Goal: Navigation & Orientation: Find specific page/section

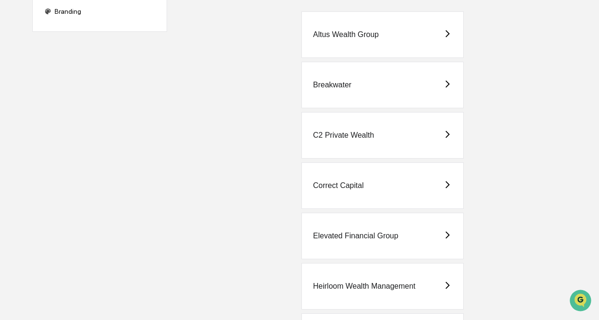
scroll to position [141, 0]
click at [349, 229] on div "Elevated Financial Group" at bounding box center [382, 235] width 163 height 46
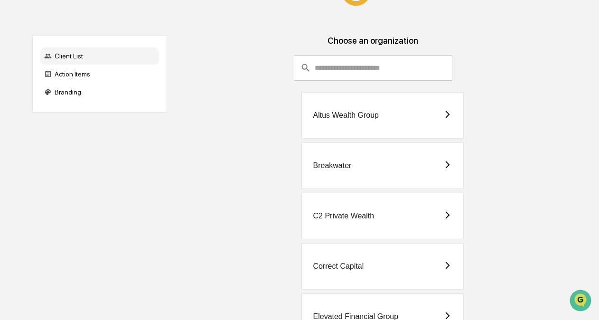
scroll to position [61, 0]
